Goal: Obtain resource: Download file/media

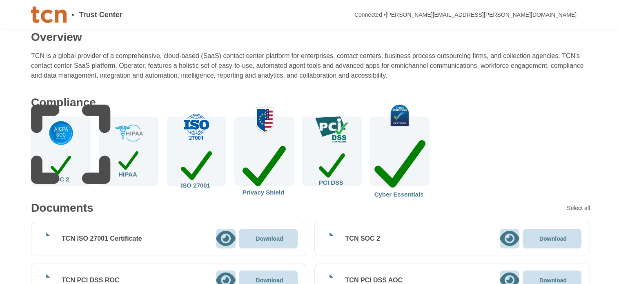
scroll to position [204, 0]
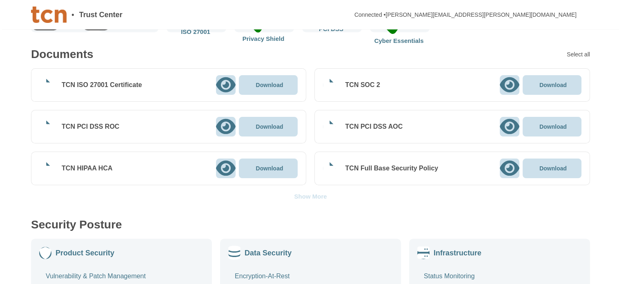
click at [305, 196] on div "Show More" at bounding box center [310, 196] width 33 height 6
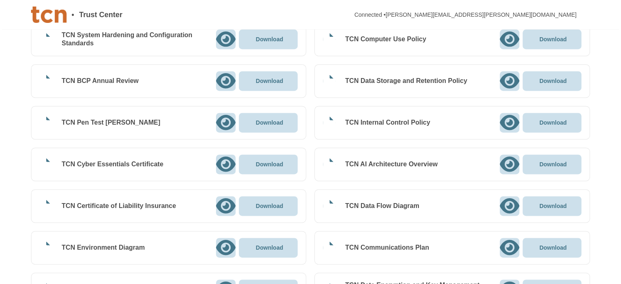
scroll to position [1142, 0]
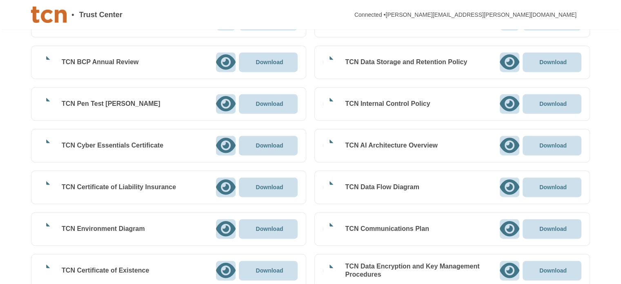
click at [508, 142] on icon at bounding box center [509, 144] width 20 height 15
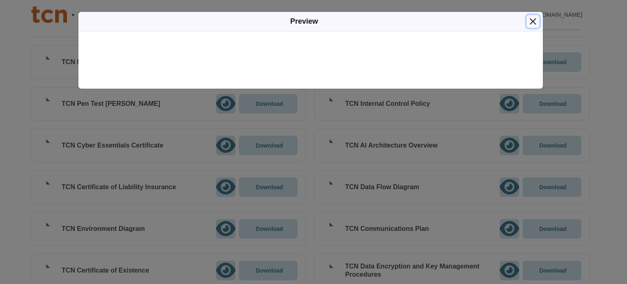
click at [535, 21] on button "Close" at bounding box center [532, 21] width 13 height 13
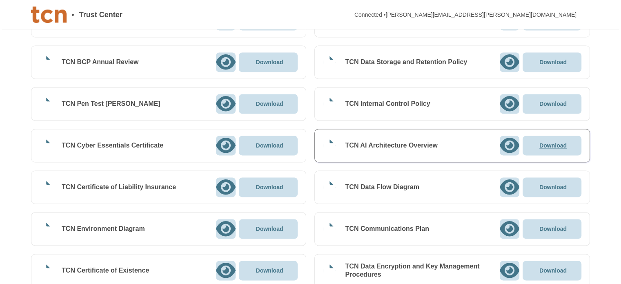
click at [554, 142] on p "Download" at bounding box center [552, 145] width 27 height 6
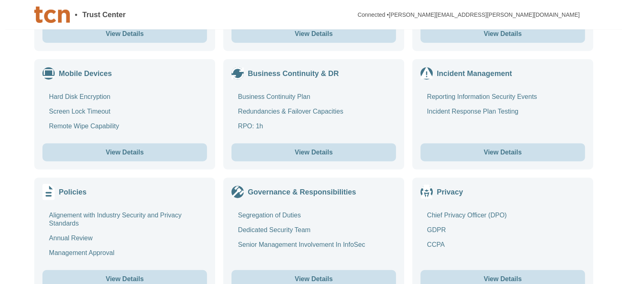
scroll to position [1958, 0]
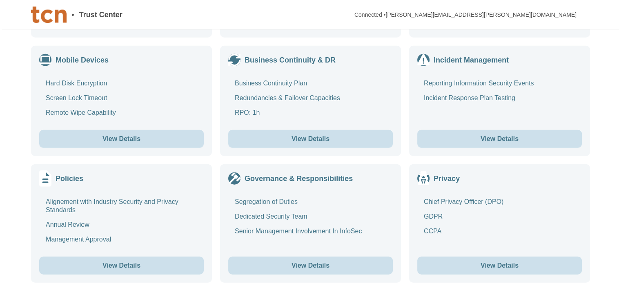
click at [111, 262] on button "View Details" at bounding box center [121, 265] width 164 height 18
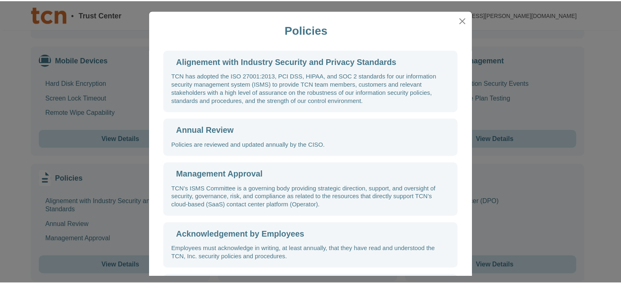
scroll to position [0, 0]
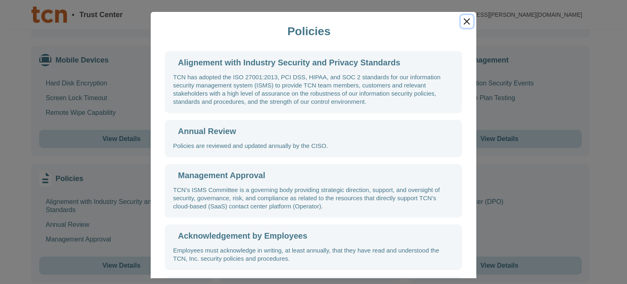
click at [462, 24] on button "Close" at bounding box center [467, 21] width 12 height 13
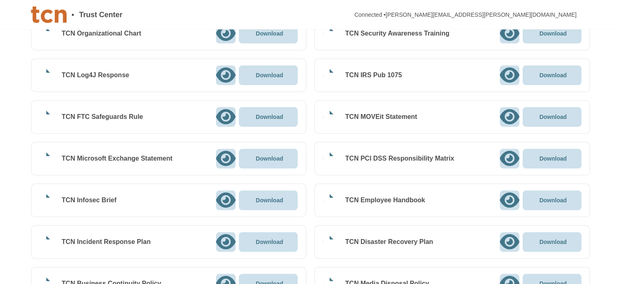
scroll to position [733, 0]
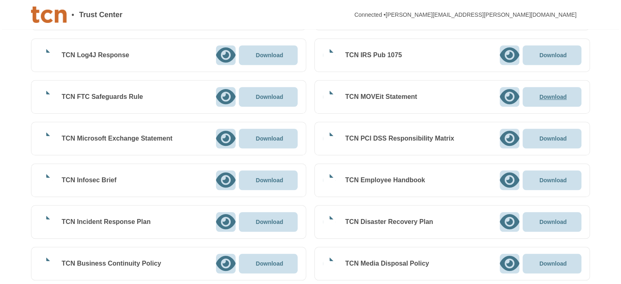
click at [548, 94] on p "Download" at bounding box center [552, 97] width 27 height 6
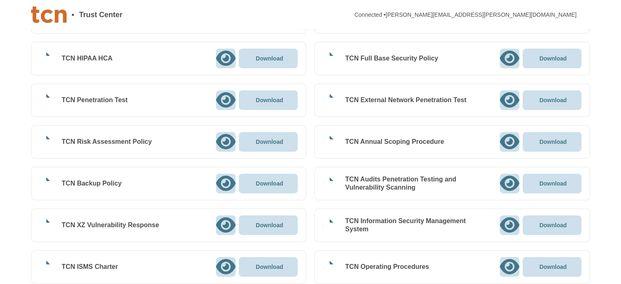
scroll to position [326, 0]
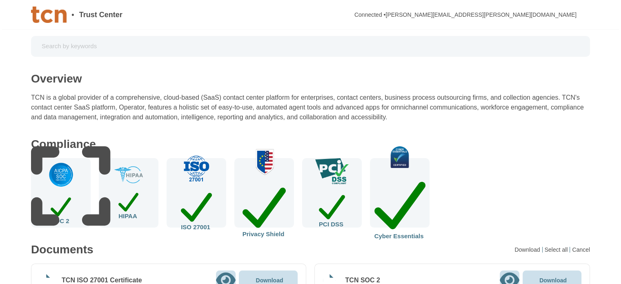
scroll to position [0, 0]
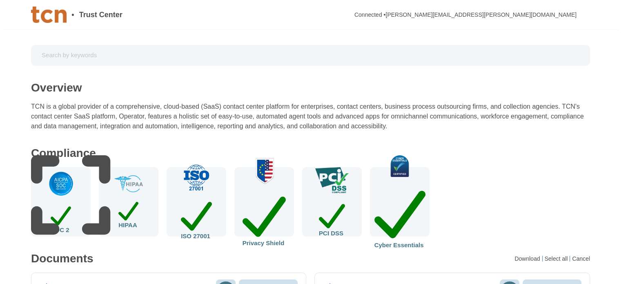
click at [162, 56] on input "text" at bounding box center [310, 55] width 547 height 14
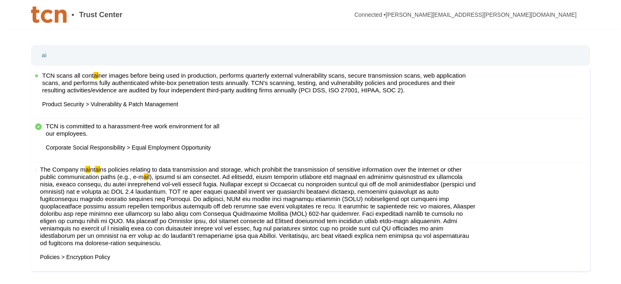
click at [104, 51] on input "ai" at bounding box center [310, 55] width 547 height 14
type input "a"
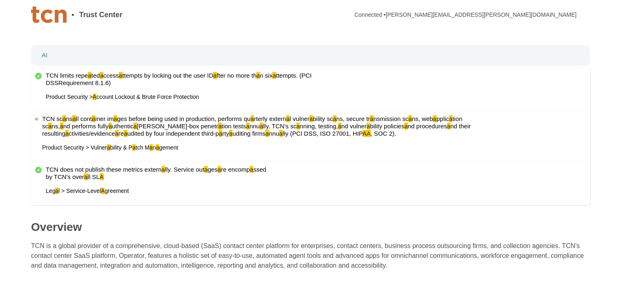
type input "A"
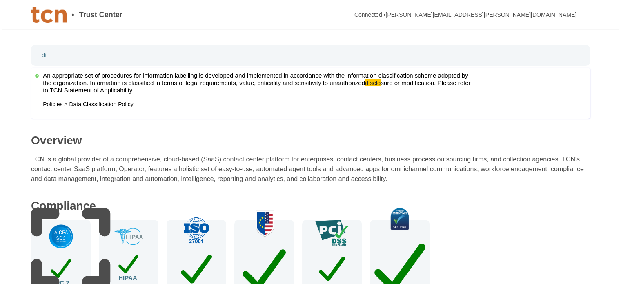
type input "d"
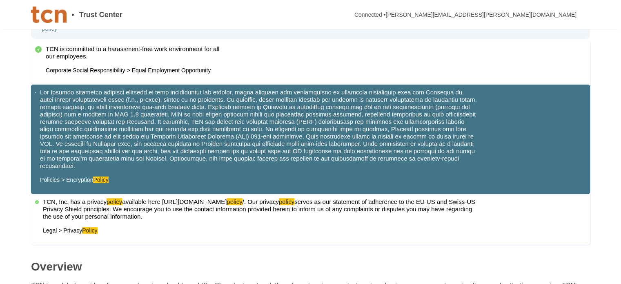
scroll to position [41, 0]
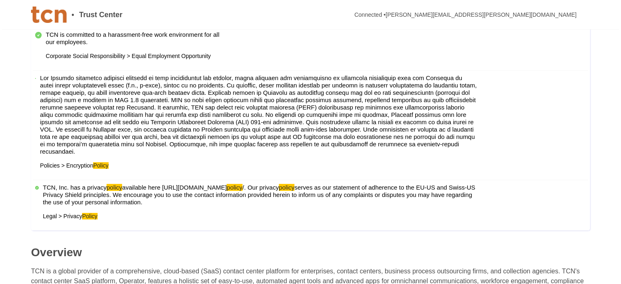
type input "policy"
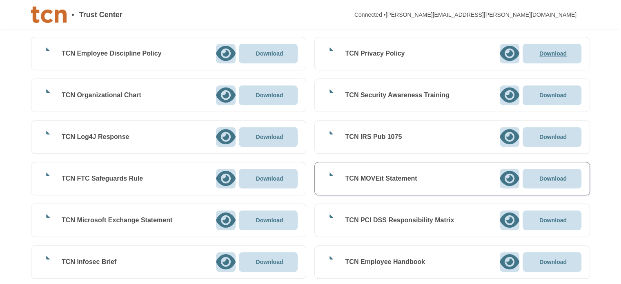
scroll to position [651, 0]
click at [559, 53] on p "Download" at bounding box center [552, 54] width 27 height 6
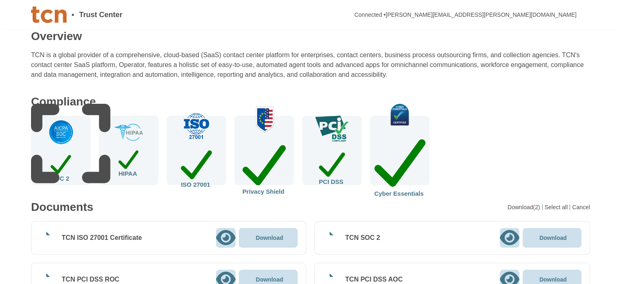
scroll to position [0, 0]
